Goal: Information Seeking & Learning: Check status

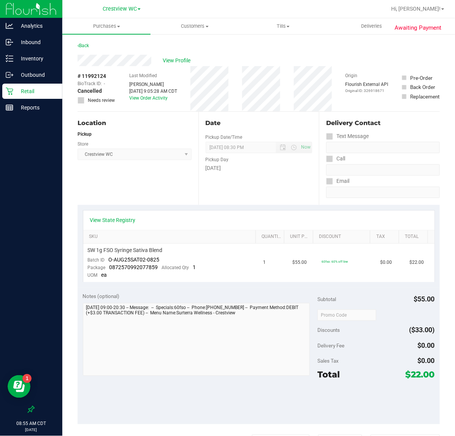
click at [37, 89] on p "Retail" at bounding box center [36, 91] width 46 height 9
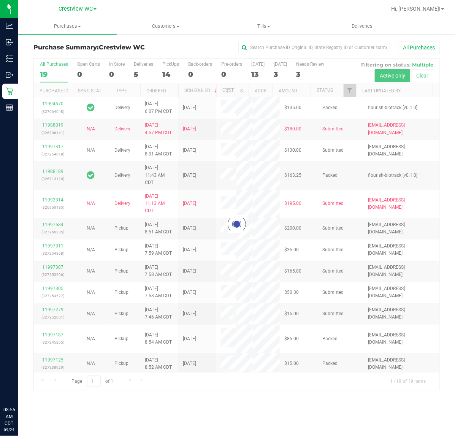
click at [350, 92] on div at bounding box center [237, 225] width 406 height 332
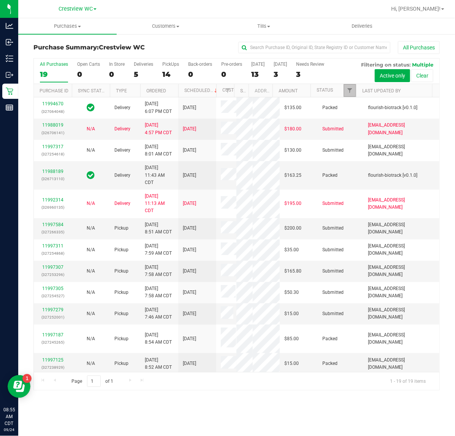
click at [350, 92] on span "Filter" at bounding box center [350, 90] width 6 height 6
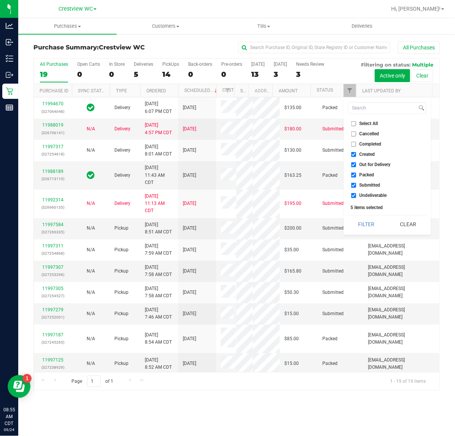
click at [362, 156] on span "Created" at bounding box center [368, 154] width 16 height 5
click at [356, 156] on input "Created" at bounding box center [353, 154] width 5 height 5
checkbox input "false"
click at [364, 165] on span "Out for Delivery" at bounding box center [375, 164] width 31 height 5
click at [356, 165] on input "Out for Delivery" at bounding box center [353, 164] width 5 height 5
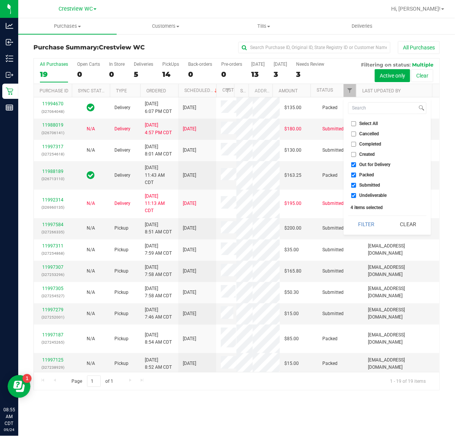
checkbox input "false"
click at [366, 174] on span "Packed" at bounding box center [367, 175] width 15 height 5
click at [356, 174] on input "Packed" at bounding box center [353, 175] width 5 height 5
checkbox input "false"
click at [373, 196] on span "Undeliverable" at bounding box center [373, 195] width 27 height 5
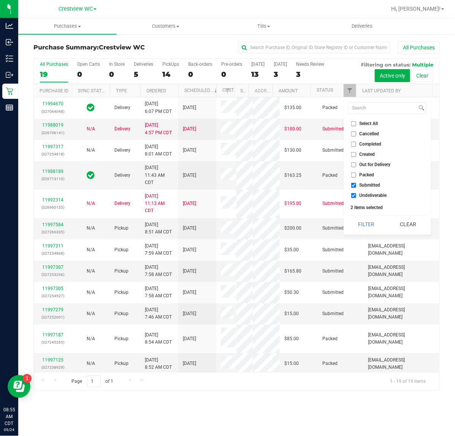
click at [356, 196] on input "Undeliverable" at bounding box center [353, 195] width 5 height 5
checkbox input "false"
click at [372, 211] on div "Select All Cancelled Completed Created Out for Delivery Packed Submitted Undeli…" at bounding box center [387, 166] width 87 height 137
click at [372, 219] on button "Filter" at bounding box center [366, 224] width 37 height 17
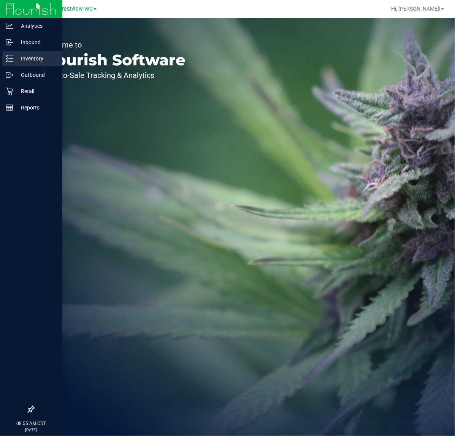
click at [10, 58] on icon at bounding box center [10, 59] width 8 height 8
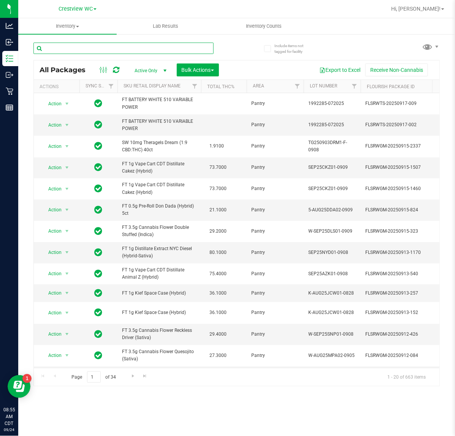
click at [120, 49] on input "text" at bounding box center [123, 48] width 180 height 11
type input "pkt"
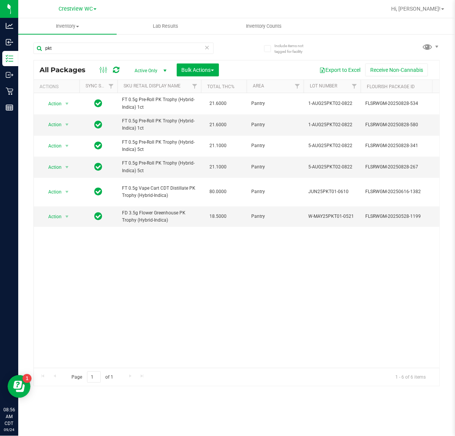
drag, startPoint x: 128, startPoint y: 361, endPoint x: 188, endPoint y: 369, distance: 61.1
click at [194, 369] on div "All Packages Active Only Active Only Lab Samples Locked All External Internal B…" at bounding box center [236, 223] width 407 height 327
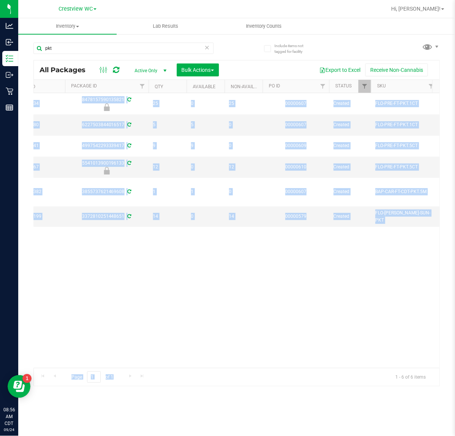
scroll to position [0, 408]
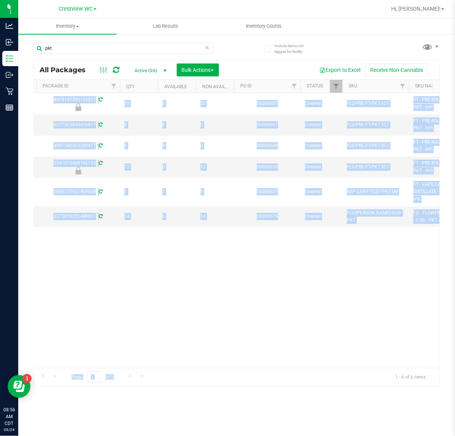
click at [222, 356] on div "Action Action Edit attributes Global inventory Locate package Package audit log…" at bounding box center [237, 230] width 406 height 275
